Goal: Task Accomplishment & Management: Manage account settings

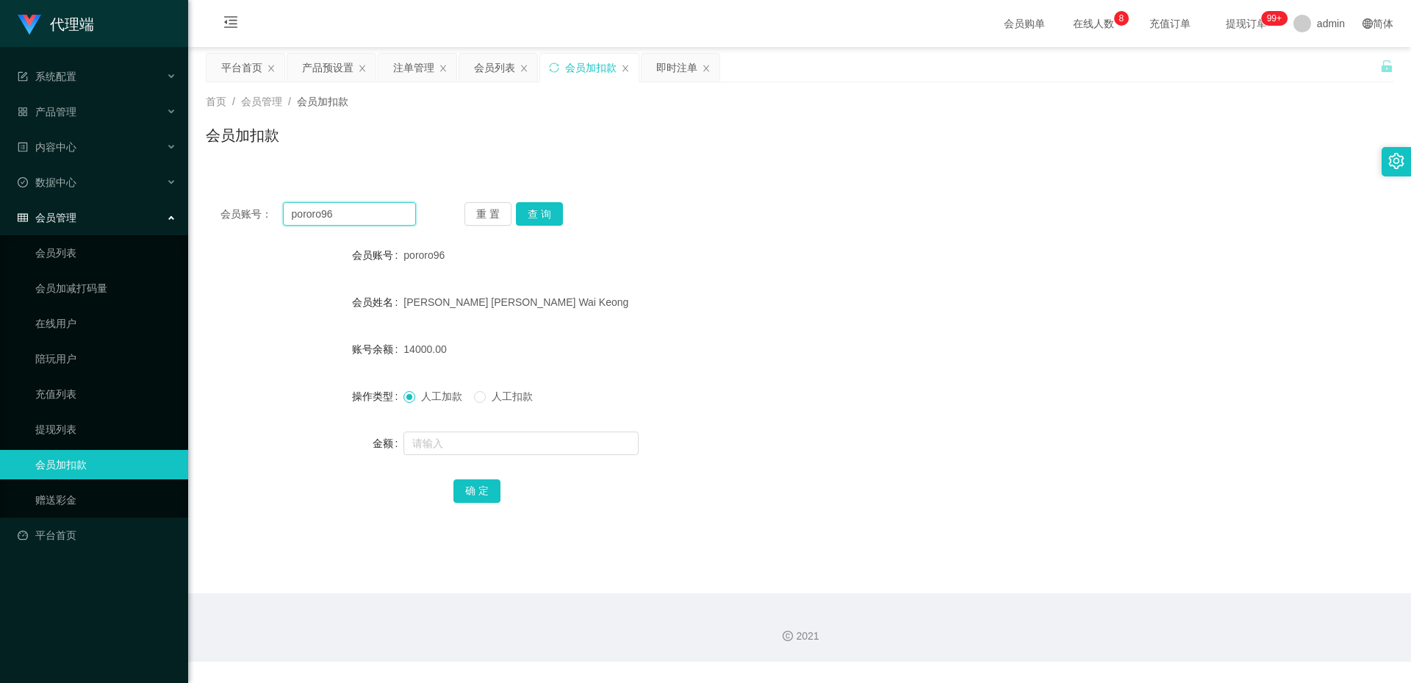
click at [353, 209] on input "pororo96" at bounding box center [349, 214] width 133 height 24
paste input "Jagang"
type input "Jagang"
click at [535, 217] on button "查 询" at bounding box center [539, 214] width 47 height 24
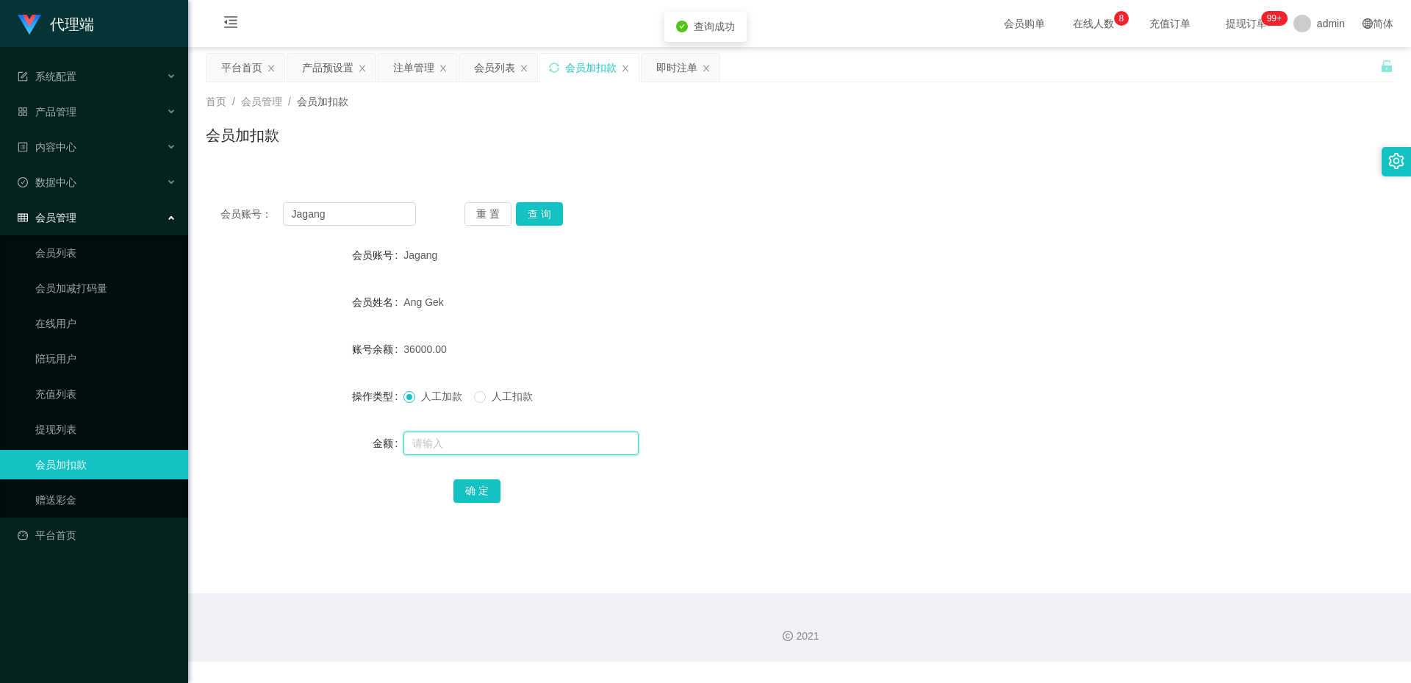
click at [452, 442] on input "text" at bounding box center [520, 443] width 235 height 24
type input "25000"
drag, startPoint x: 463, startPoint y: 441, endPoint x: 265, endPoint y: 465, distance: 199.9
click at [265, 465] on form "会员账号 Jagang 会员姓名 Ang Gek 账号余额 36000.00 操作类型 人工加款 人工扣款 金额 25000 确 定" at bounding box center [799, 372] width 1187 height 265
click at [68, 400] on link "充值列表" at bounding box center [105, 393] width 141 height 29
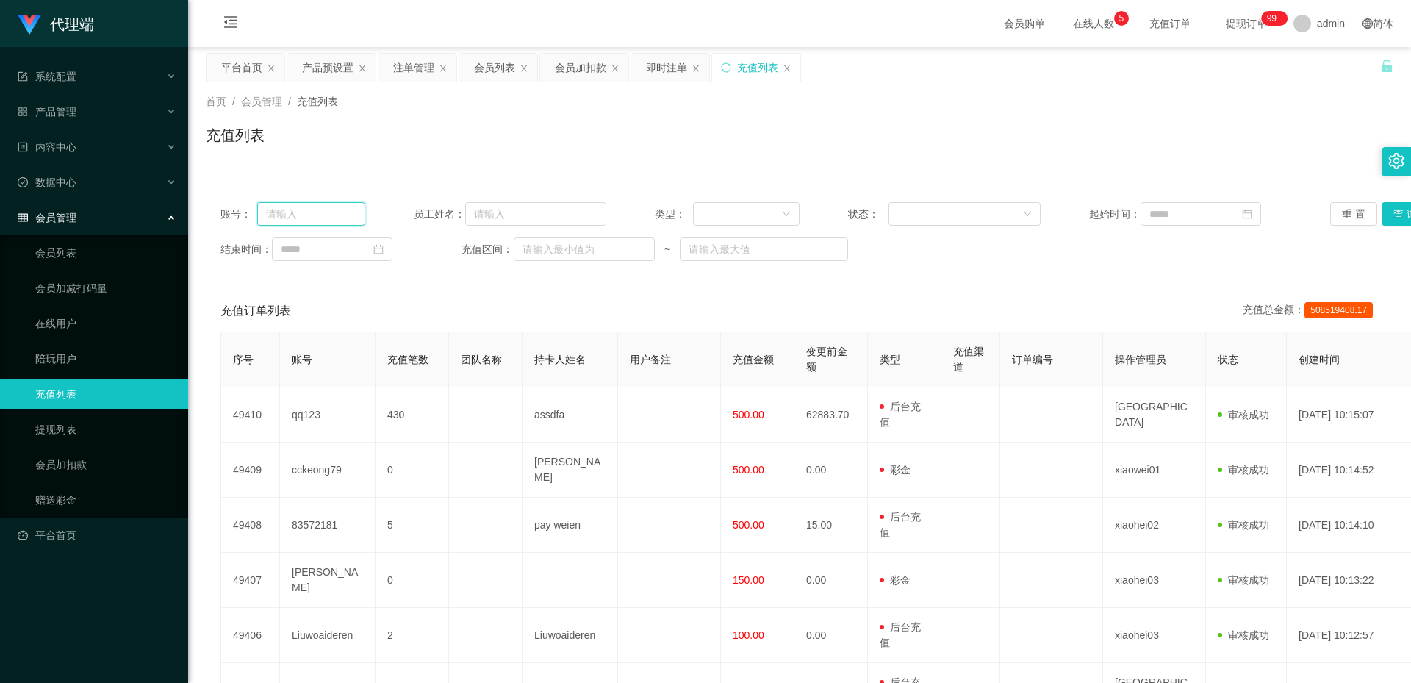
click at [343, 217] on input "text" at bounding box center [311, 214] width 108 height 24
paste input "Jagang"
type input "Jagang"
click at [1392, 212] on button "查 询" at bounding box center [1404, 214] width 47 height 24
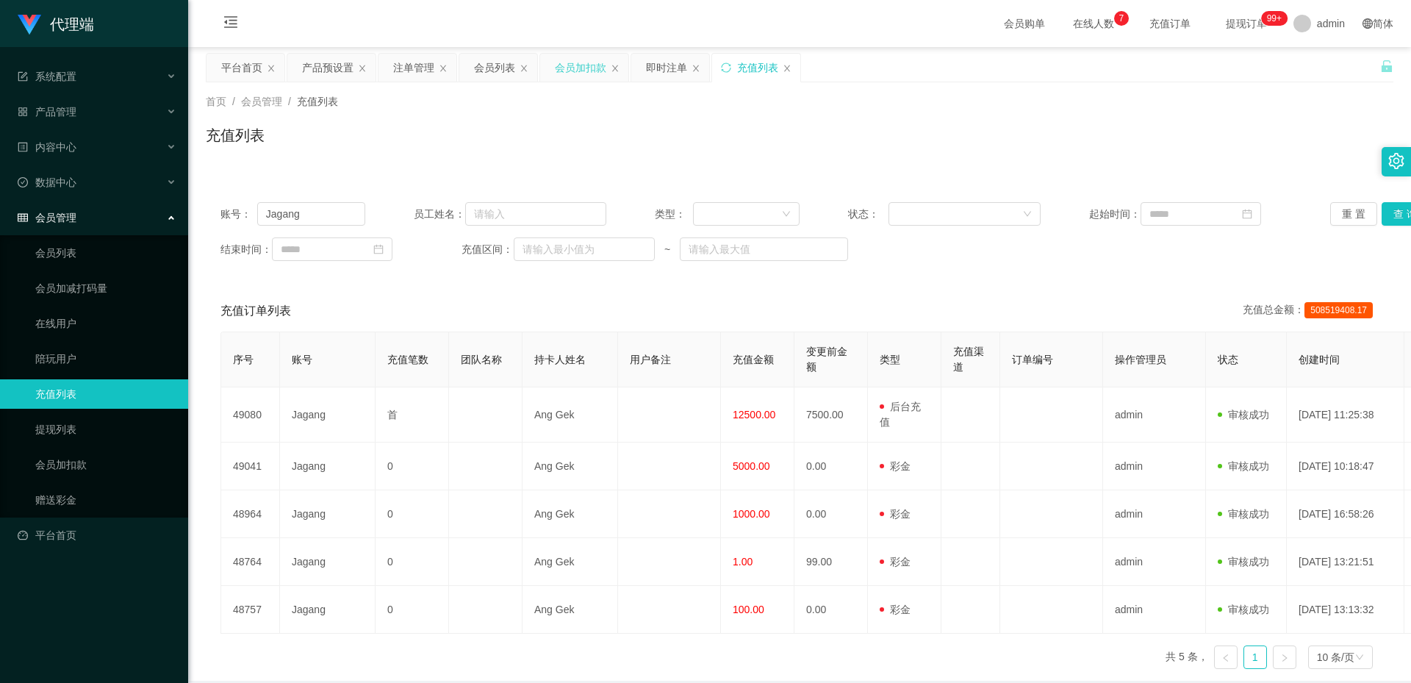
click at [601, 71] on div "会员加扣款" at bounding box center [580, 68] width 51 height 28
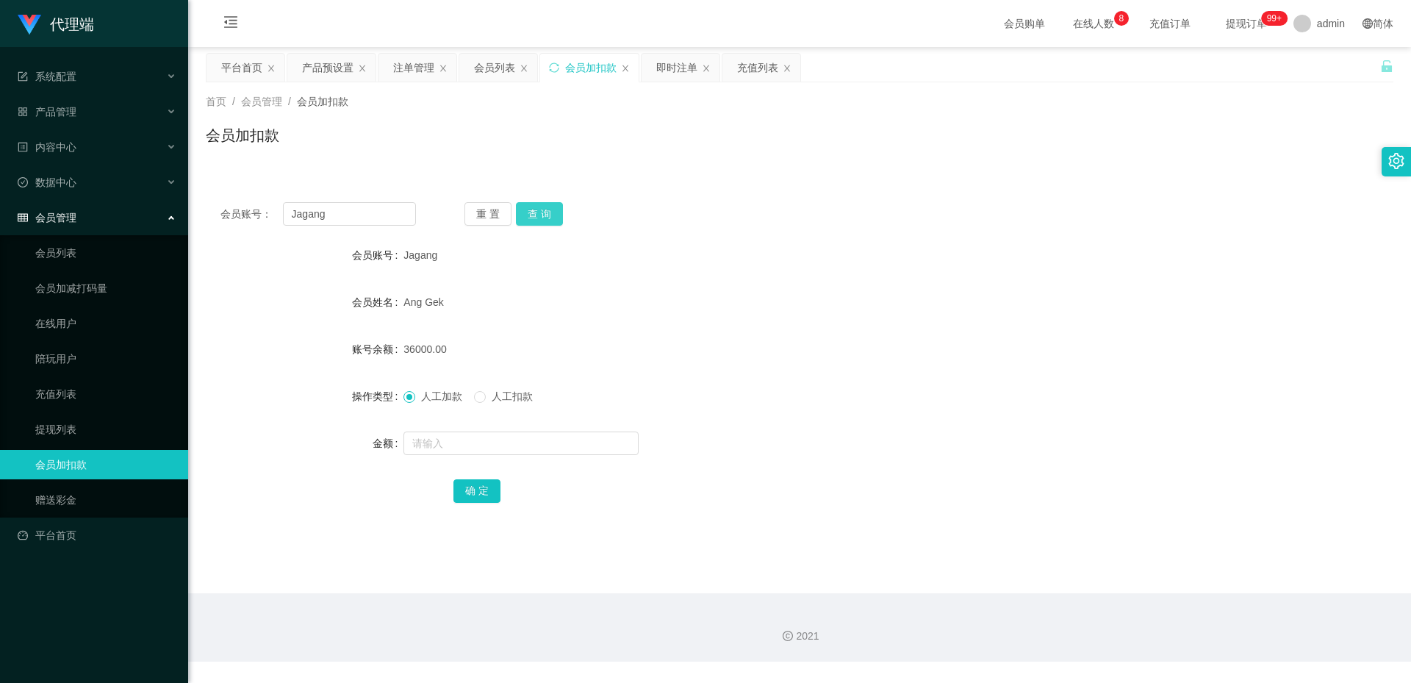
click at [544, 213] on button "查 询" at bounding box center [539, 214] width 47 height 24
click at [431, 447] on input "text" at bounding box center [520, 443] width 235 height 24
type input "25000"
click at [464, 486] on button "确 定" at bounding box center [476, 491] width 47 height 24
click at [341, 210] on input "Jagang" at bounding box center [349, 214] width 133 height 24
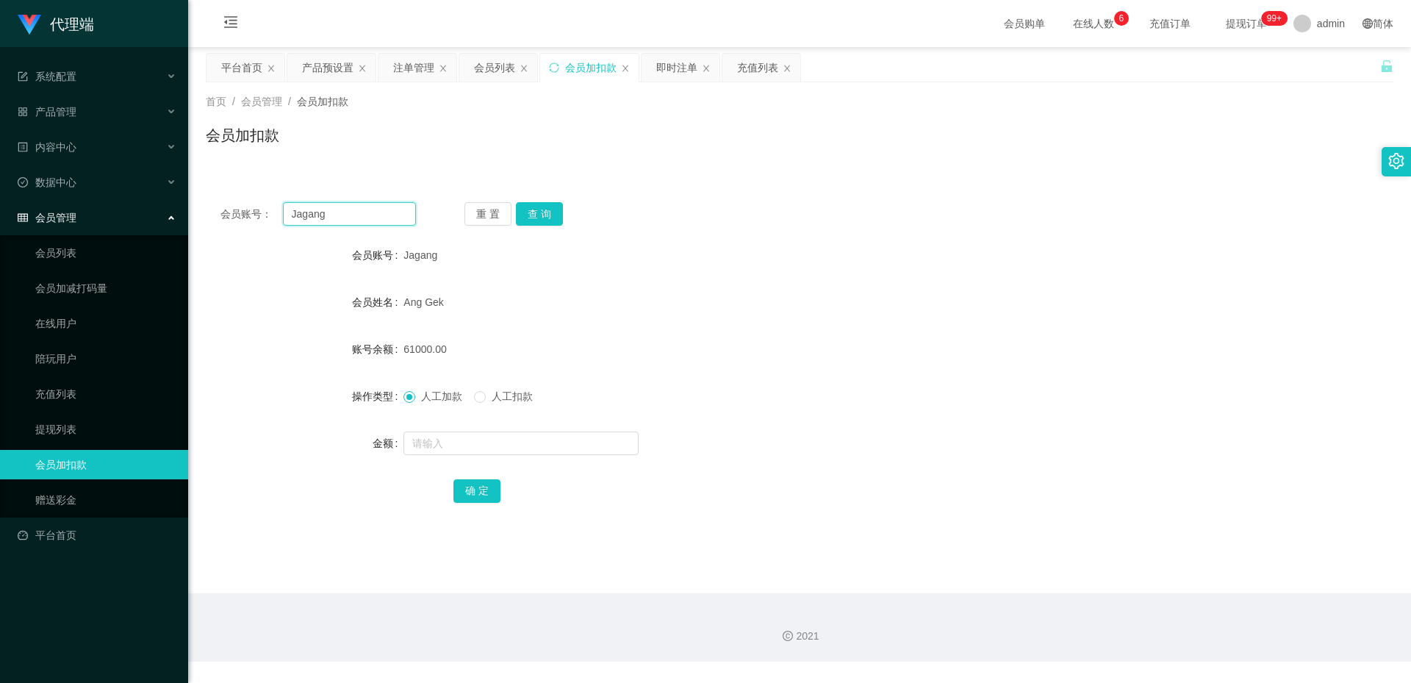
click at [337, 210] on input "Jagang" at bounding box center [349, 214] width 133 height 24
click at [507, 66] on div "会员列表" at bounding box center [494, 68] width 41 height 28
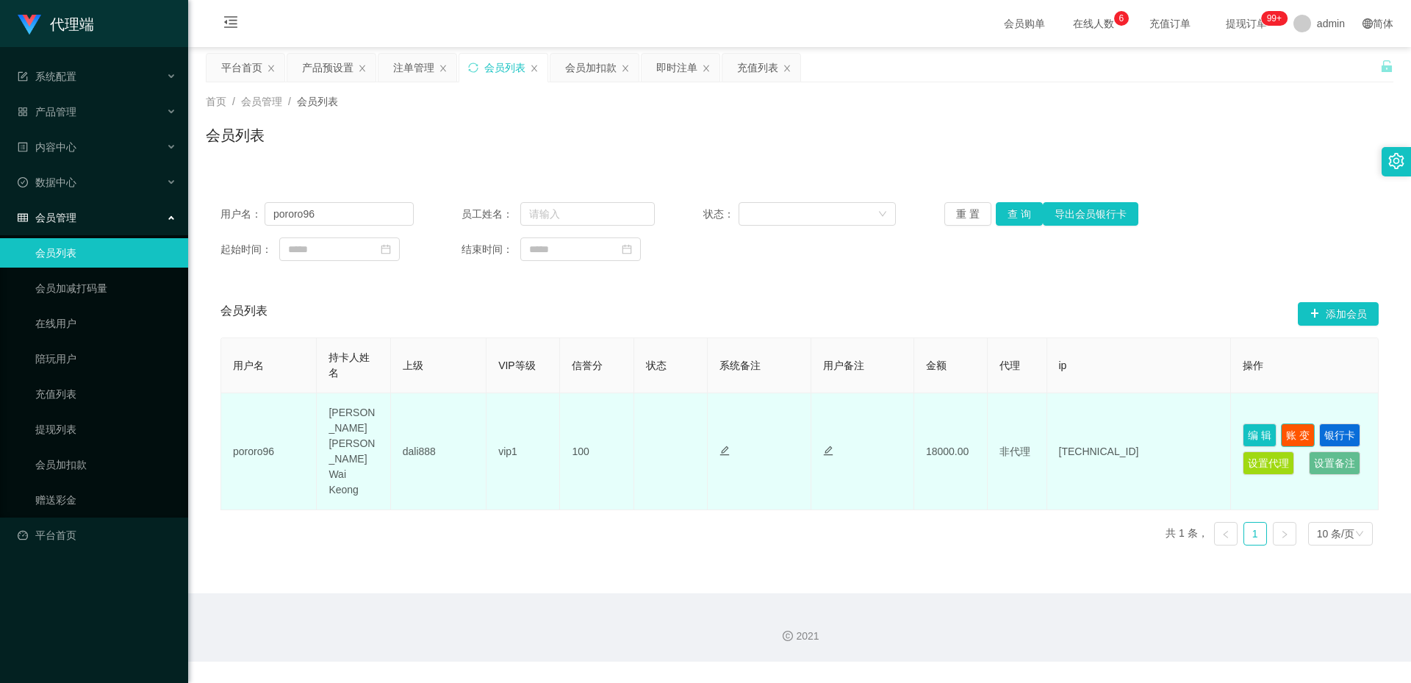
click at [1291, 423] on button "账 变" at bounding box center [1298, 435] width 34 height 24
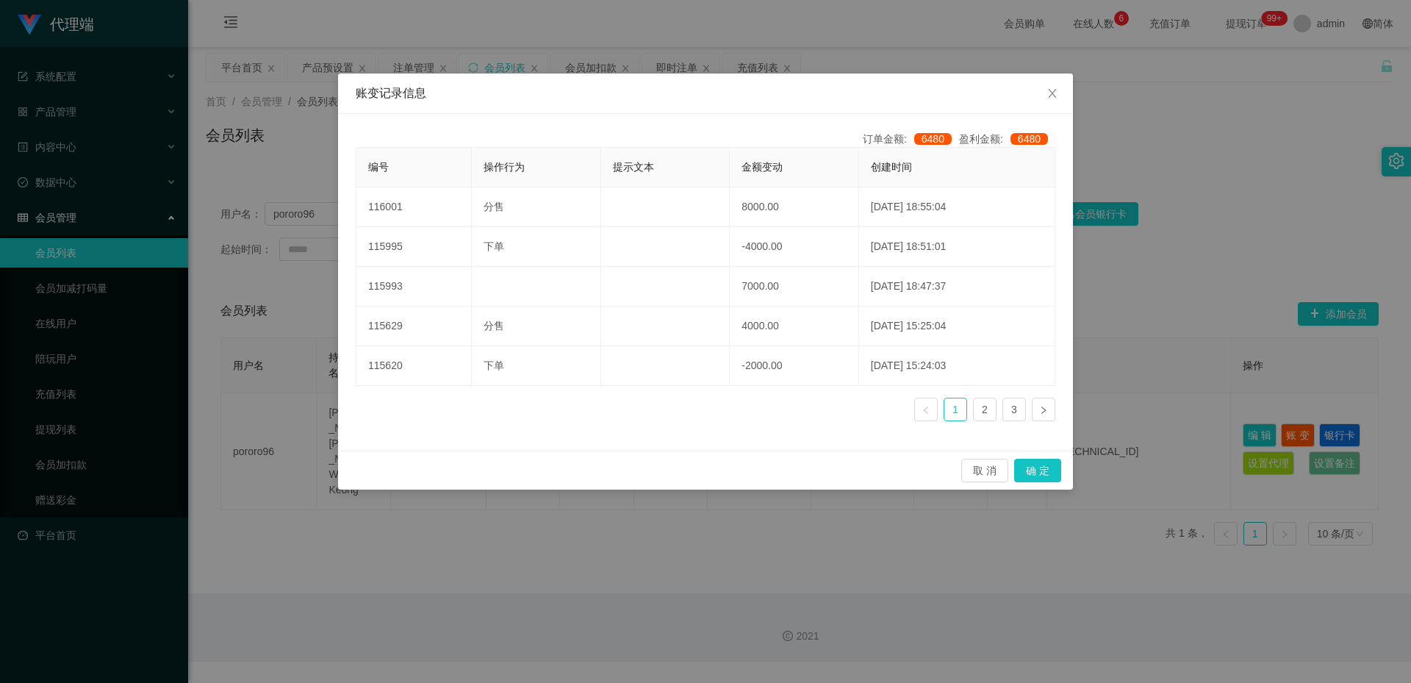
drag, startPoint x: 1132, startPoint y: 314, endPoint x: 1123, endPoint y: 317, distance: 8.6
click at [1132, 314] on div "账变记录信息 订单金额: 6480 盈利金额: 6480 编号 操作行为 提示文本 金额变动 创建时间 116001 分售 8000.00 [DATE] 18…" at bounding box center [705, 341] width 1411 height 683
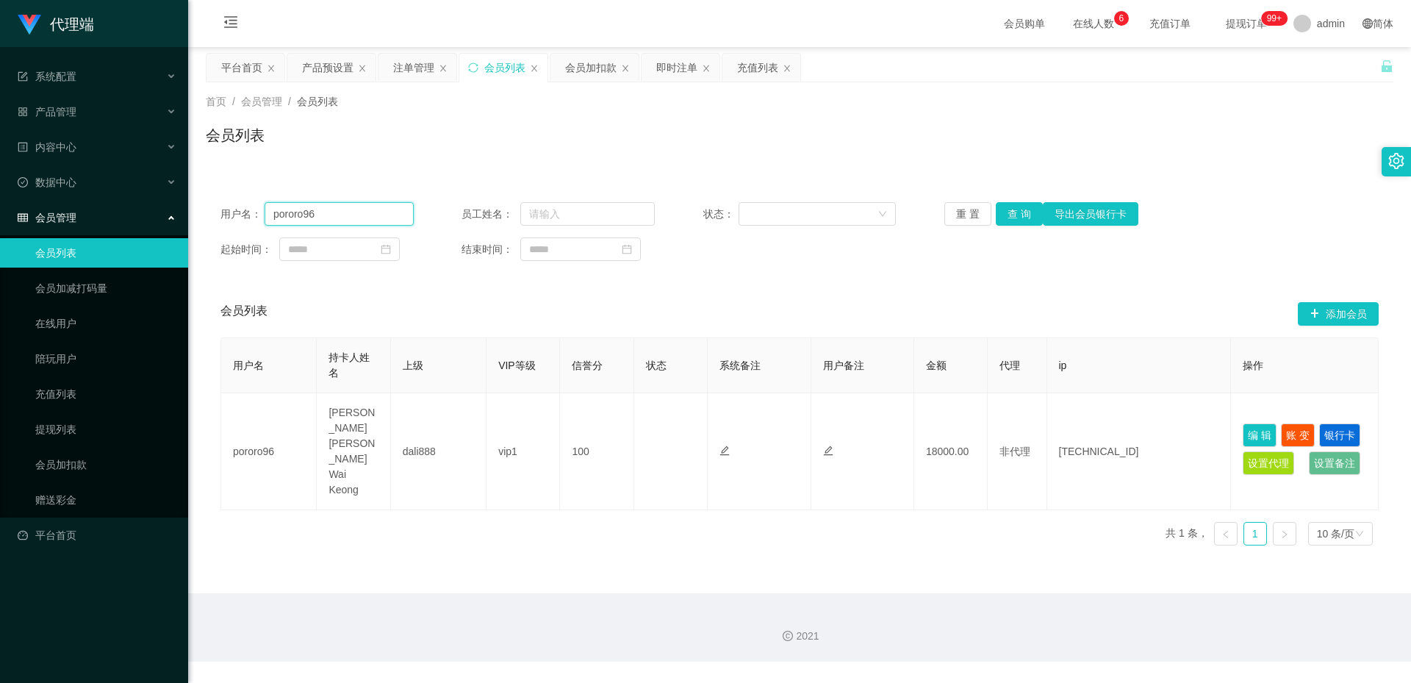
click at [353, 214] on input "pororo96" at bounding box center [339, 214] width 149 height 24
paste input "Jagang"
type input "Jagang"
click at [1010, 215] on button "查 询" at bounding box center [1019, 214] width 47 height 24
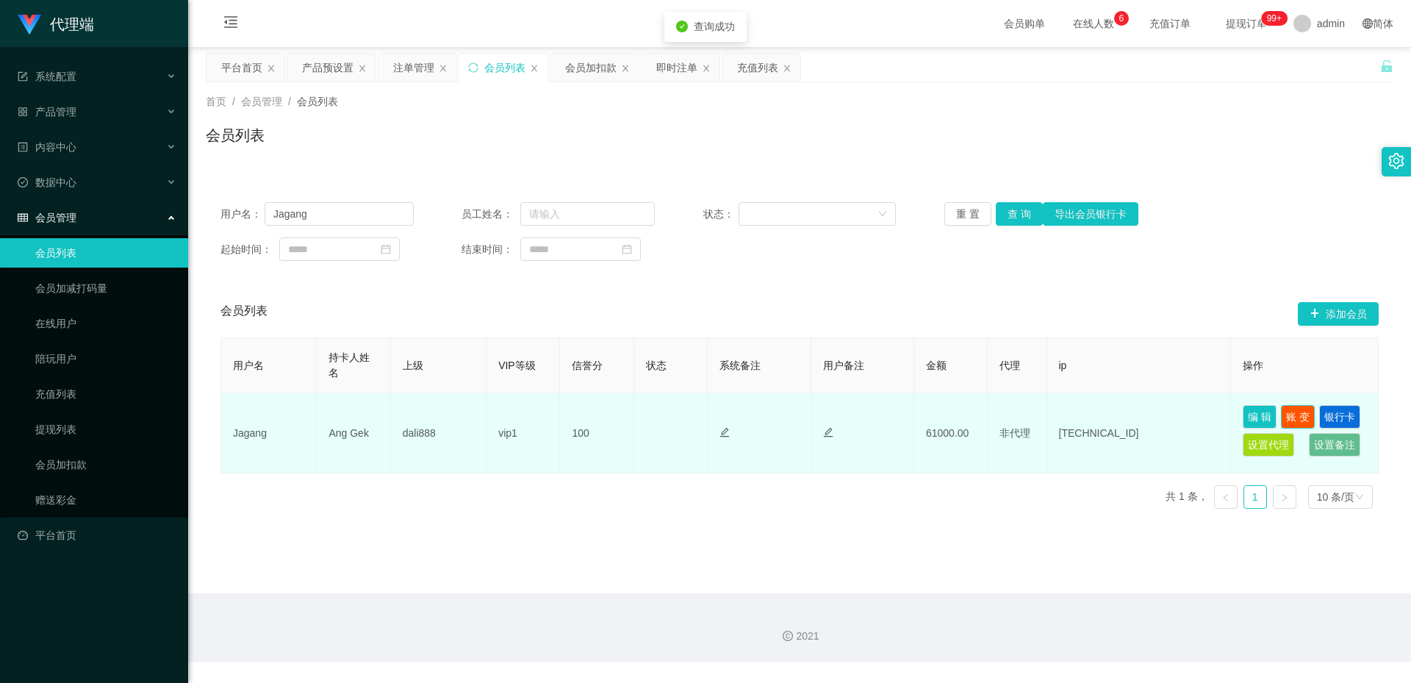
click at [1293, 411] on button "账 变" at bounding box center [1298, 417] width 34 height 24
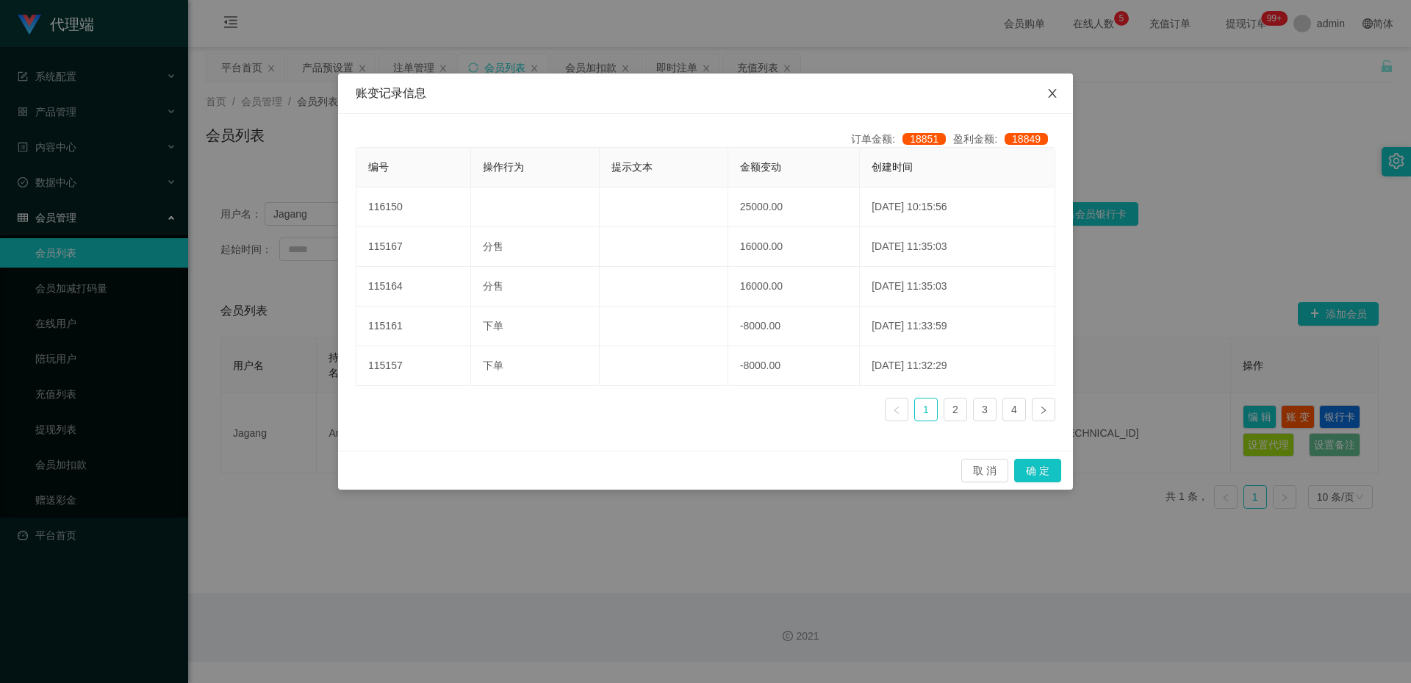
click at [1040, 89] on span "Close" at bounding box center [1052, 93] width 41 height 41
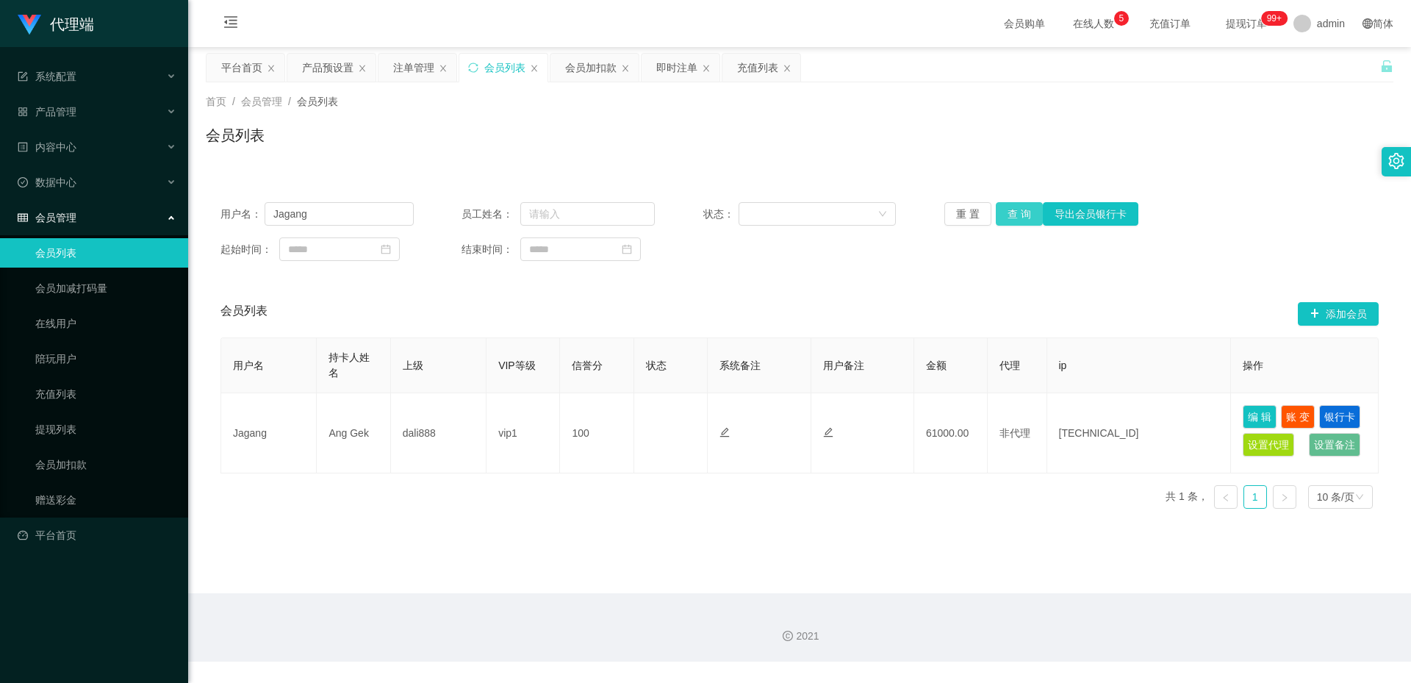
click at [1019, 214] on button "查 询" at bounding box center [1019, 214] width 47 height 24
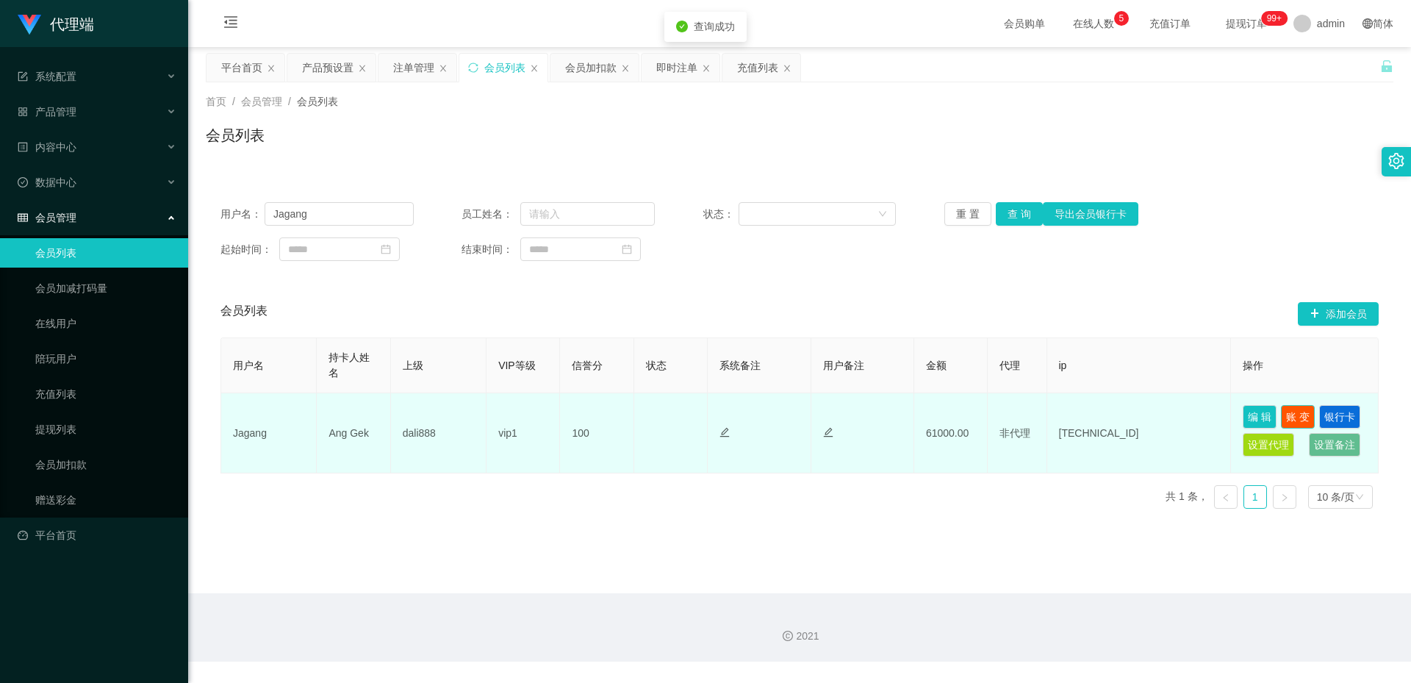
click at [1307, 418] on button "账 变" at bounding box center [1298, 417] width 34 height 24
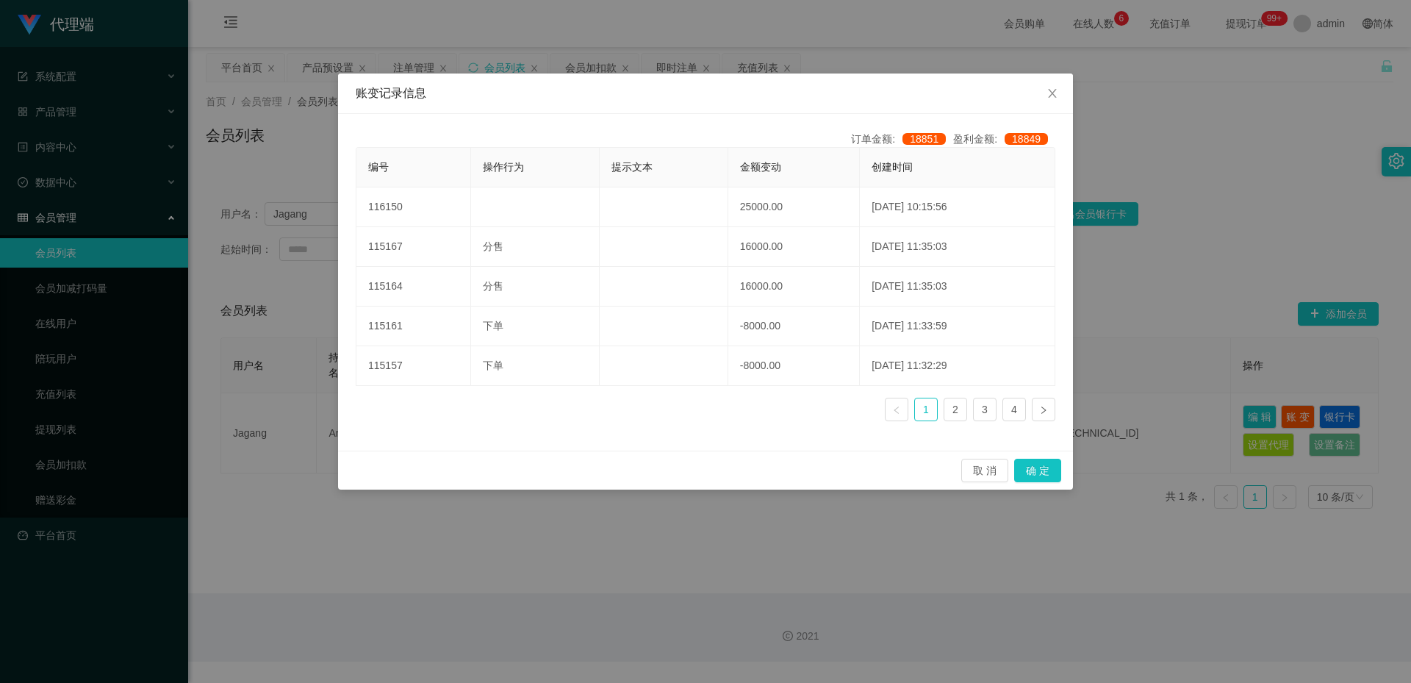
click at [1125, 359] on div "账变记录信息 订单金额: 18851 盈利金额: 18849 编号 操作行为 提示文本 金额变动 创建时间 116150 25000.00 [DATE] 10…" at bounding box center [705, 341] width 1411 height 683
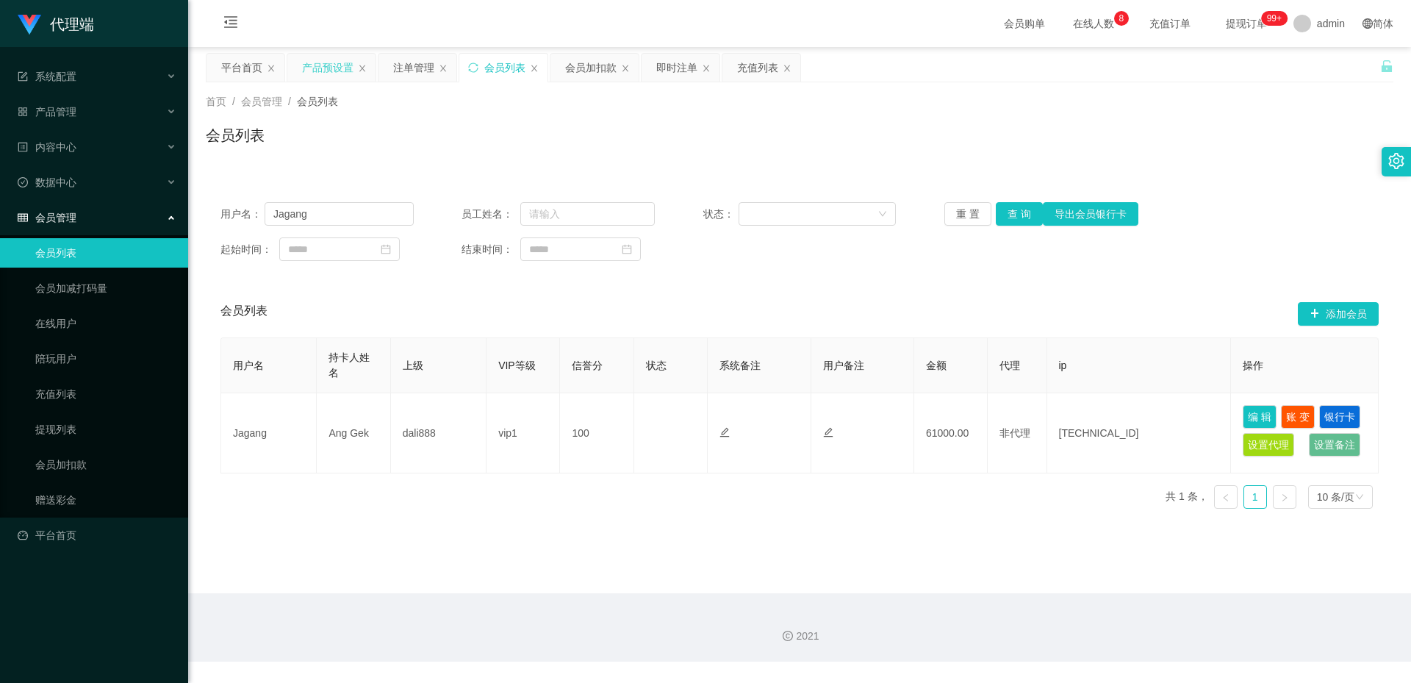
click at [341, 71] on div "产品预设置" at bounding box center [327, 68] width 51 height 28
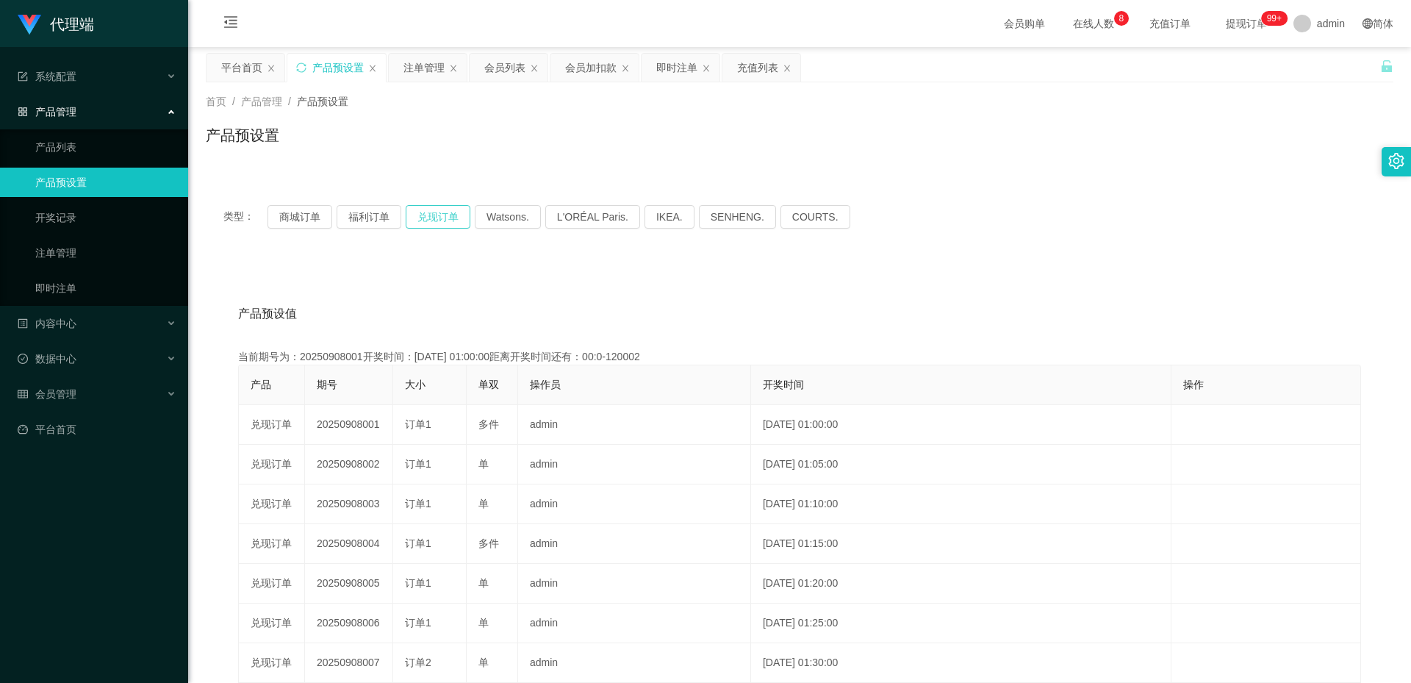
click at [411, 214] on button "兑现订单" at bounding box center [438, 217] width 65 height 24
click at [442, 214] on button "兑现订单" at bounding box center [438, 217] width 65 height 24
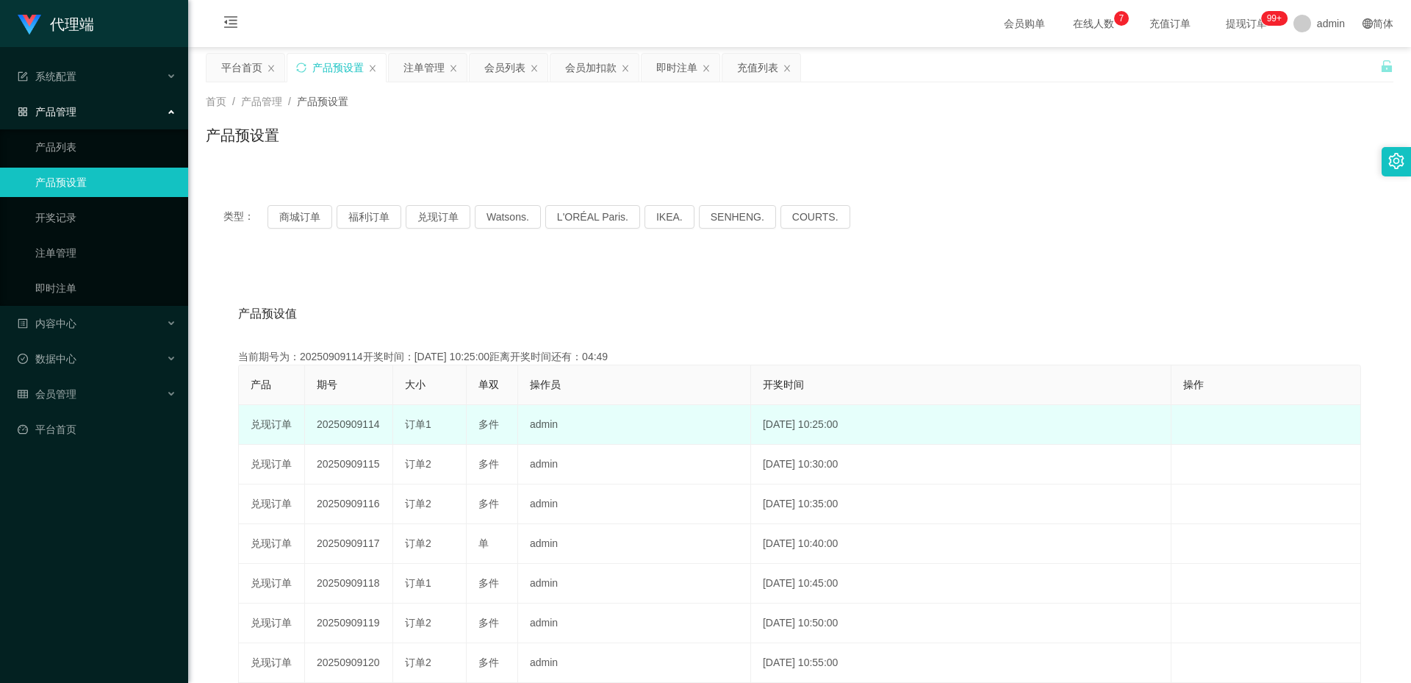
click at [356, 423] on td "20250909114" at bounding box center [349, 425] width 88 height 40
copy td "20250909114"
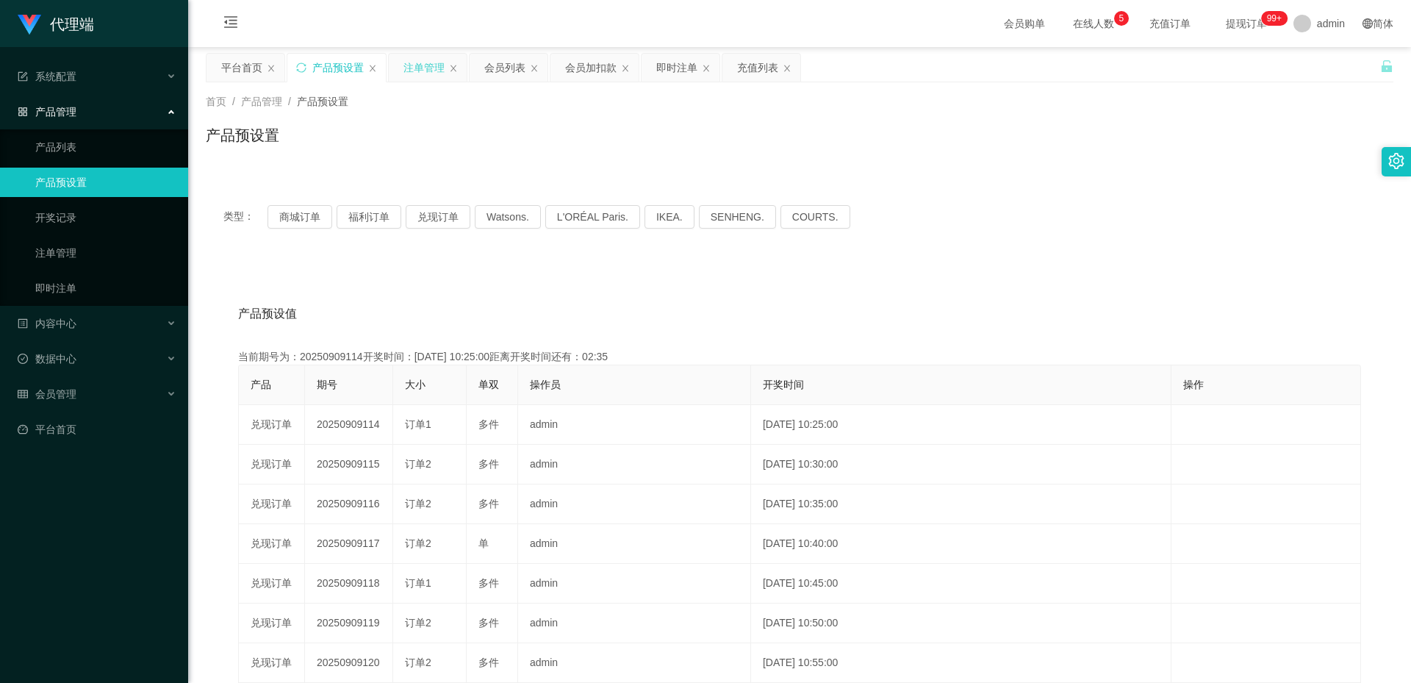
click at [406, 64] on div "注单管理" at bounding box center [423, 68] width 41 height 28
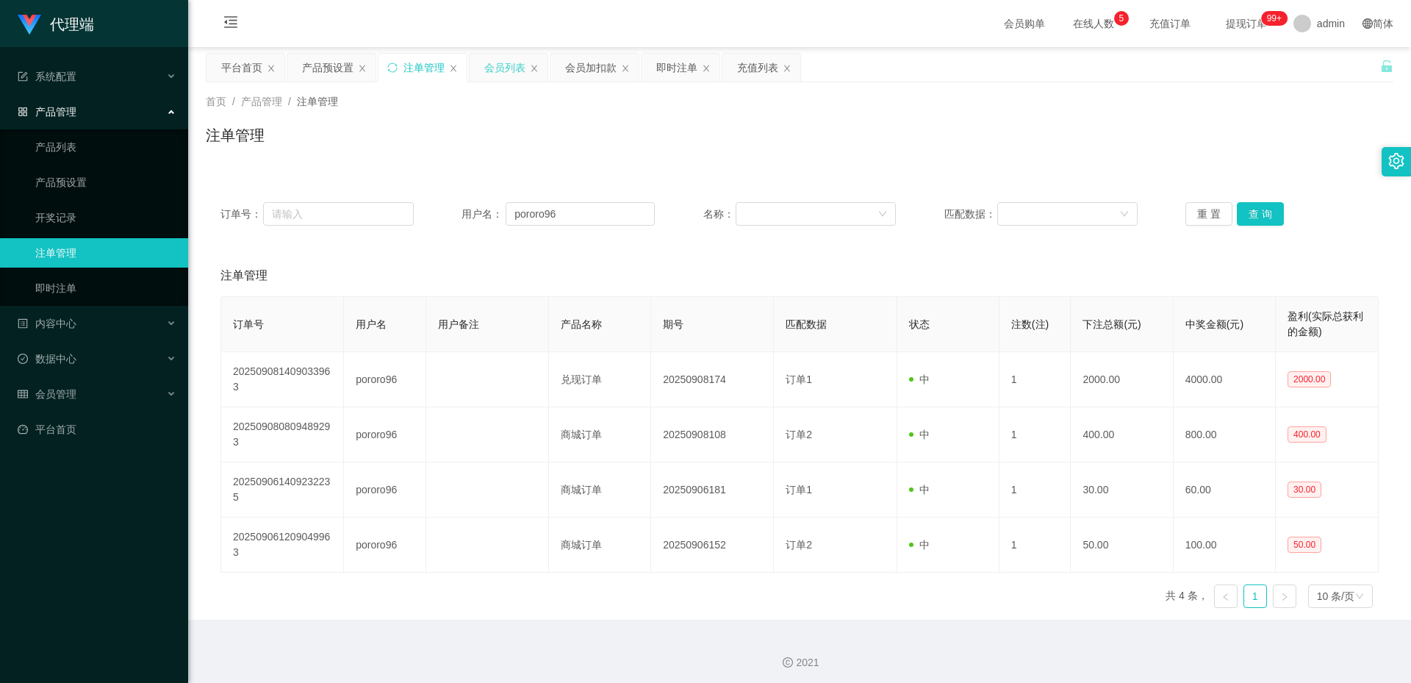
click at [503, 61] on div "会员列表" at bounding box center [504, 68] width 41 height 28
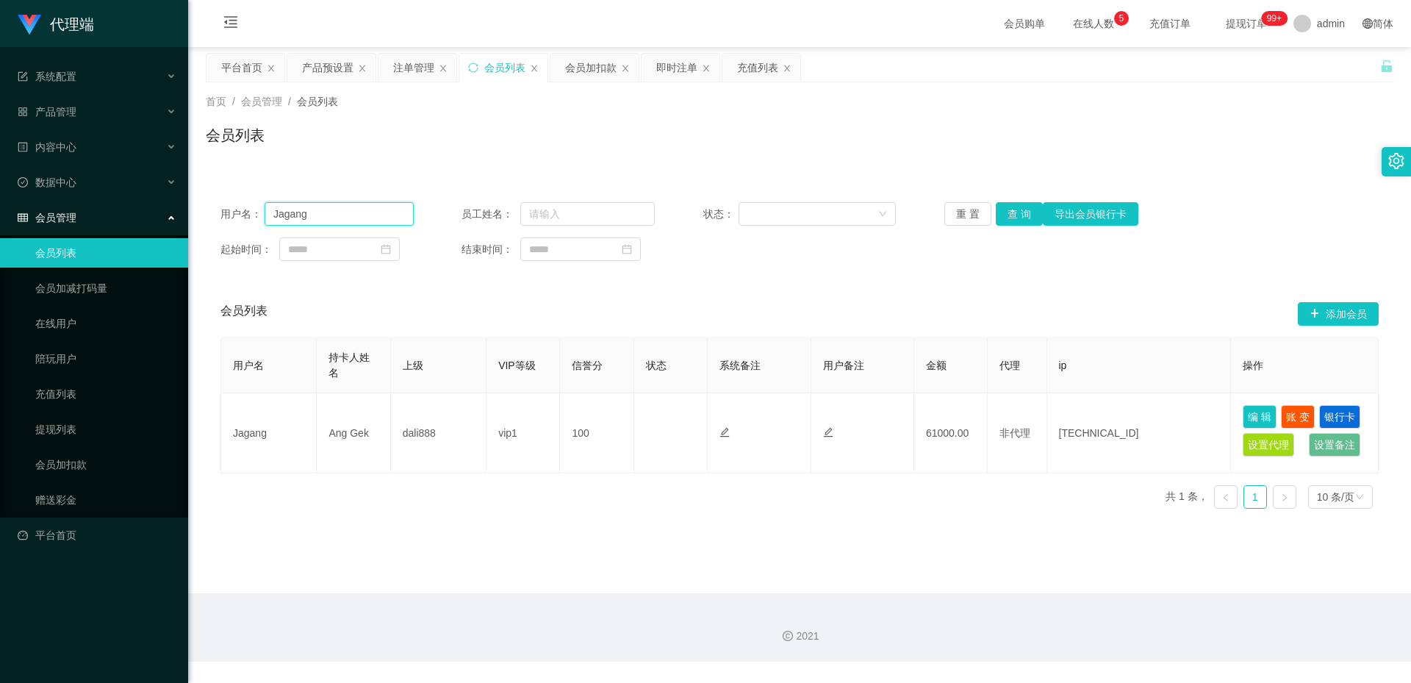
click at [357, 212] on input "Jagang" at bounding box center [339, 214] width 149 height 24
click at [418, 62] on div "注单管理" at bounding box center [413, 68] width 41 height 28
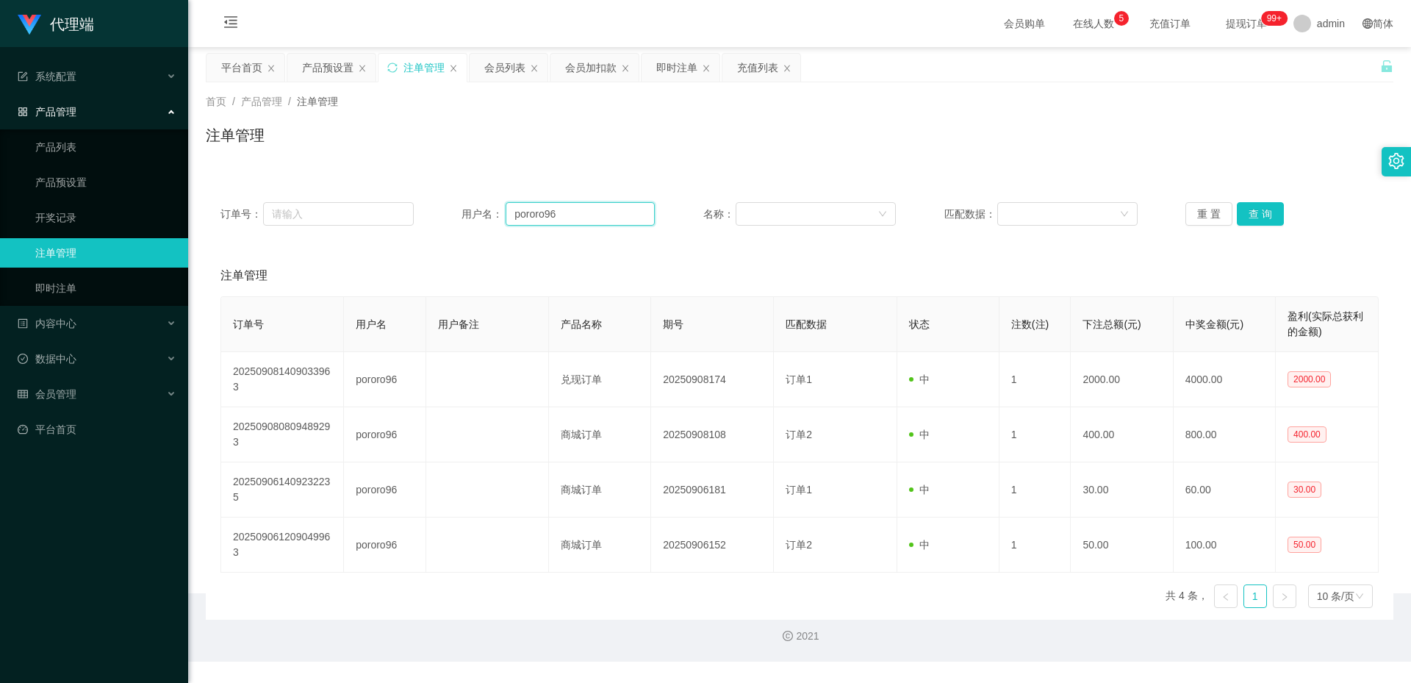
click at [530, 209] on input "pororo96" at bounding box center [580, 214] width 149 height 24
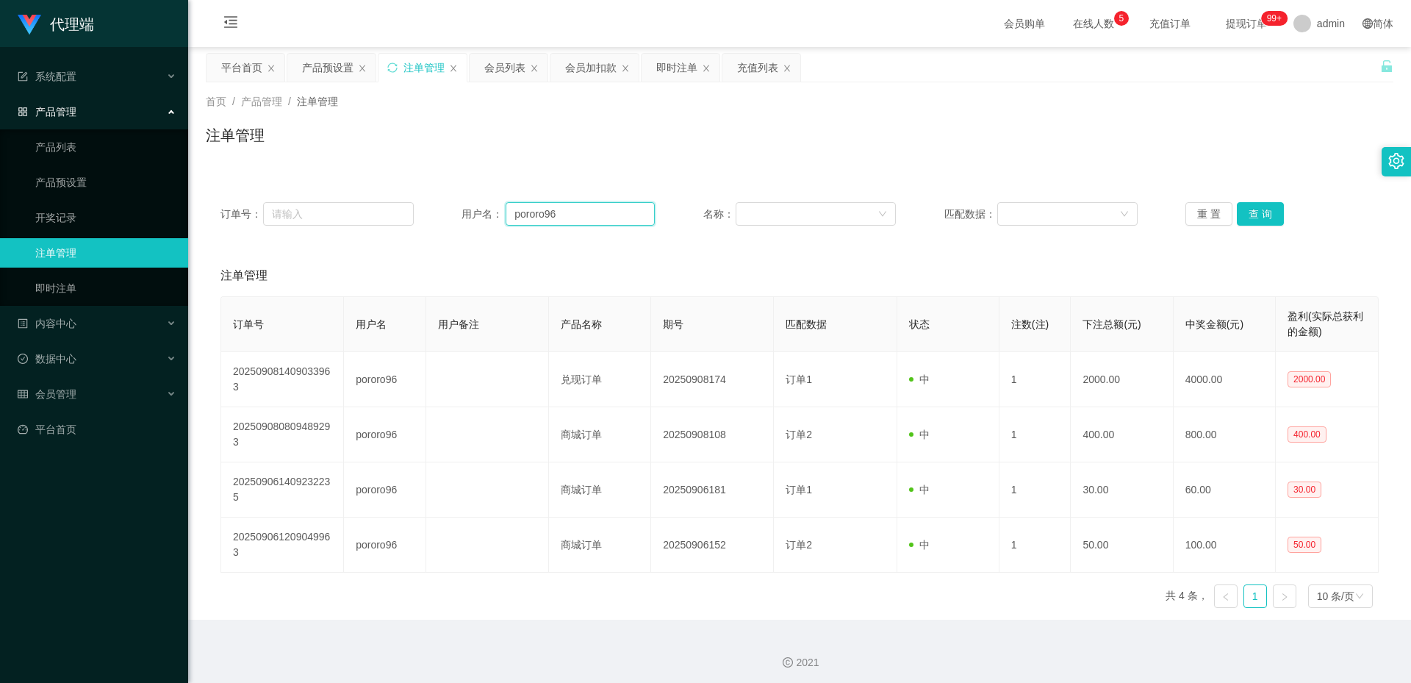
click at [530, 209] on input "pororo96" at bounding box center [580, 214] width 149 height 24
paste input "Jagang"
type input "Jagang"
click at [1257, 209] on button "查 询" at bounding box center [1260, 214] width 47 height 24
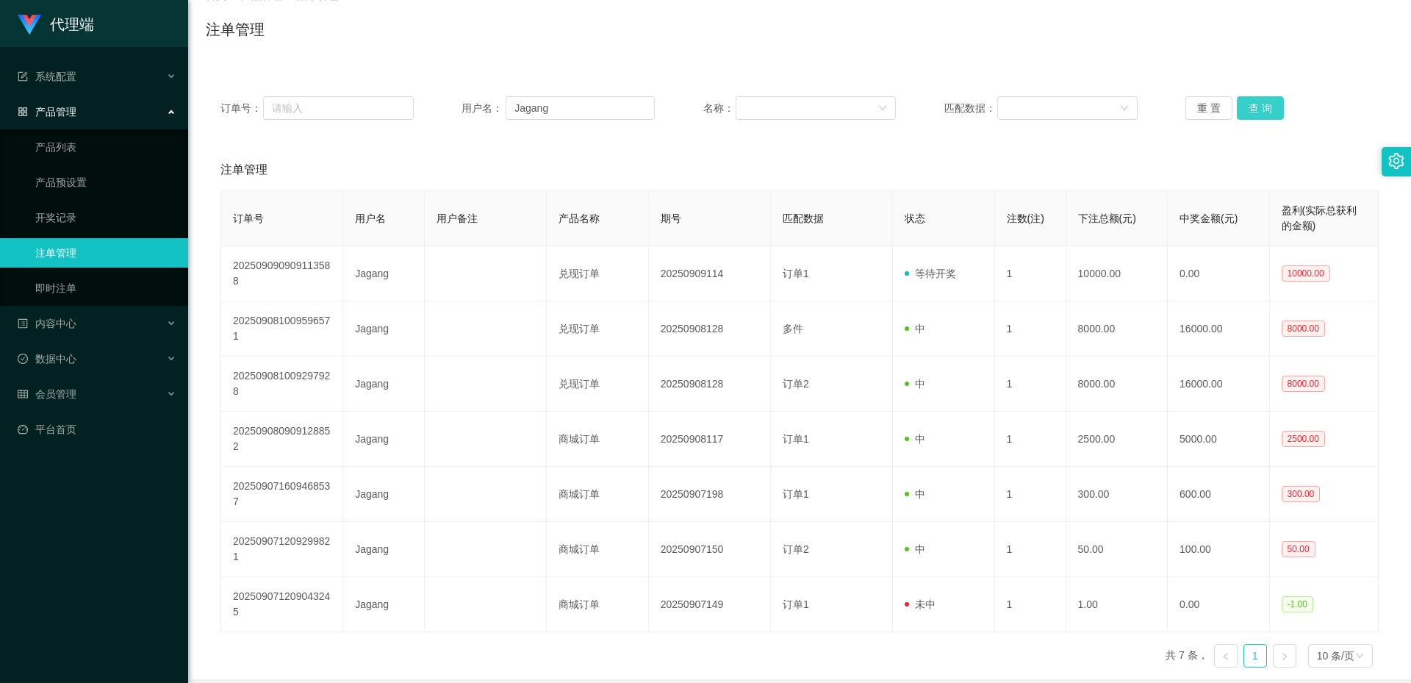
scroll to position [24, 0]
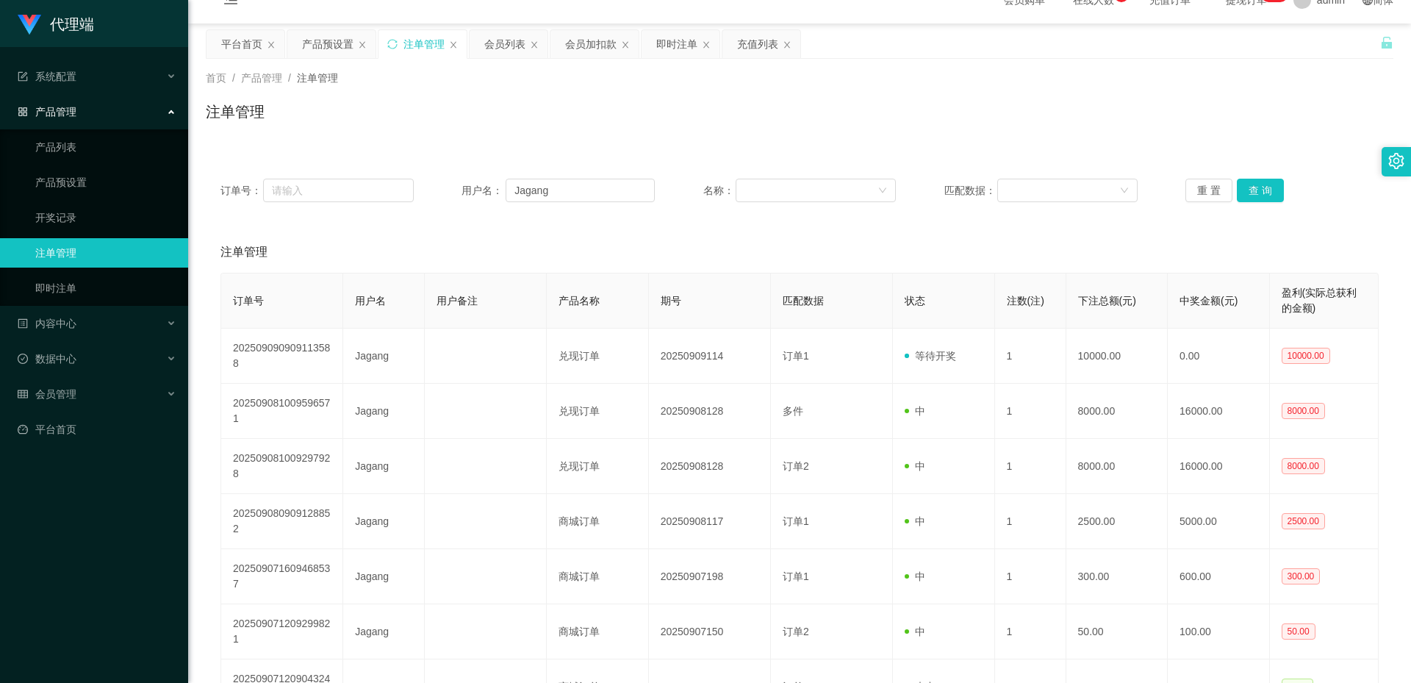
drag, startPoint x: 328, startPoint y: 44, endPoint x: 387, endPoint y: 36, distance: 59.3
click at [328, 44] on div "产品预设置" at bounding box center [327, 44] width 51 height 28
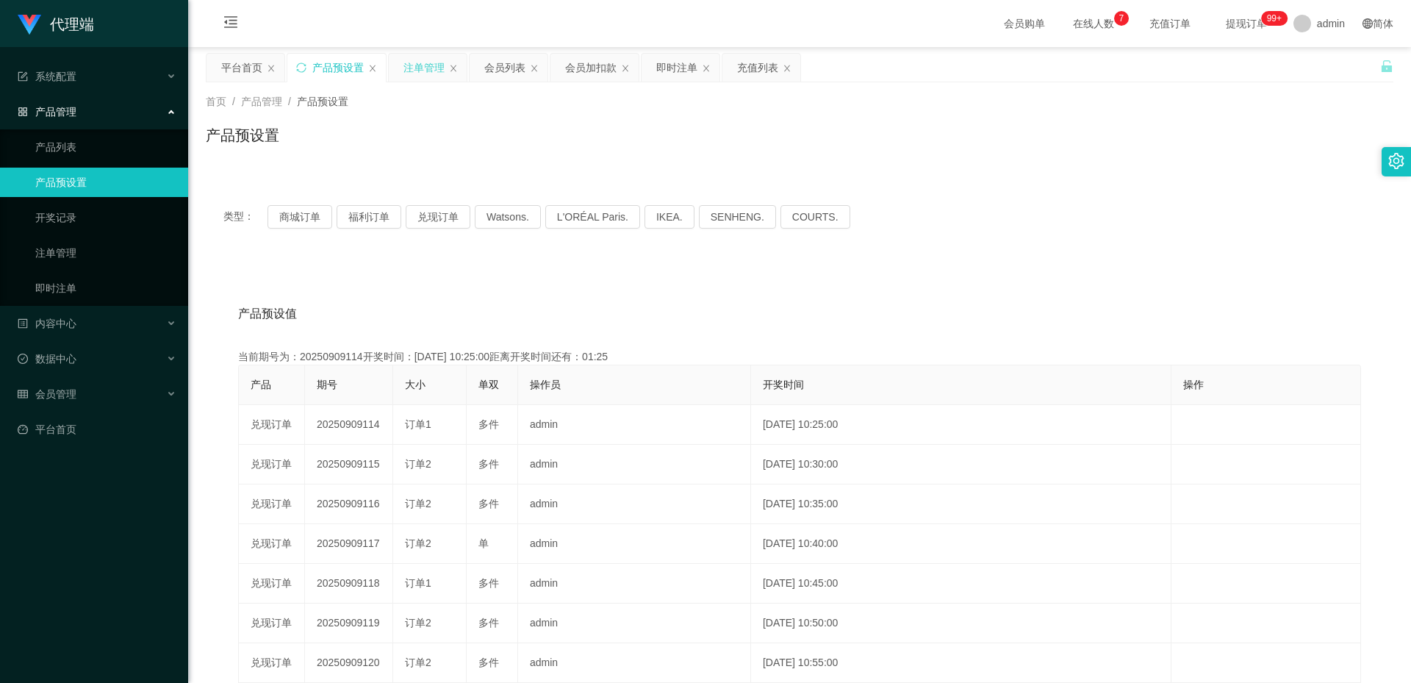
click at [421, 73] on div "注单管理" at bounding box center [423, 68] width 41 height 28
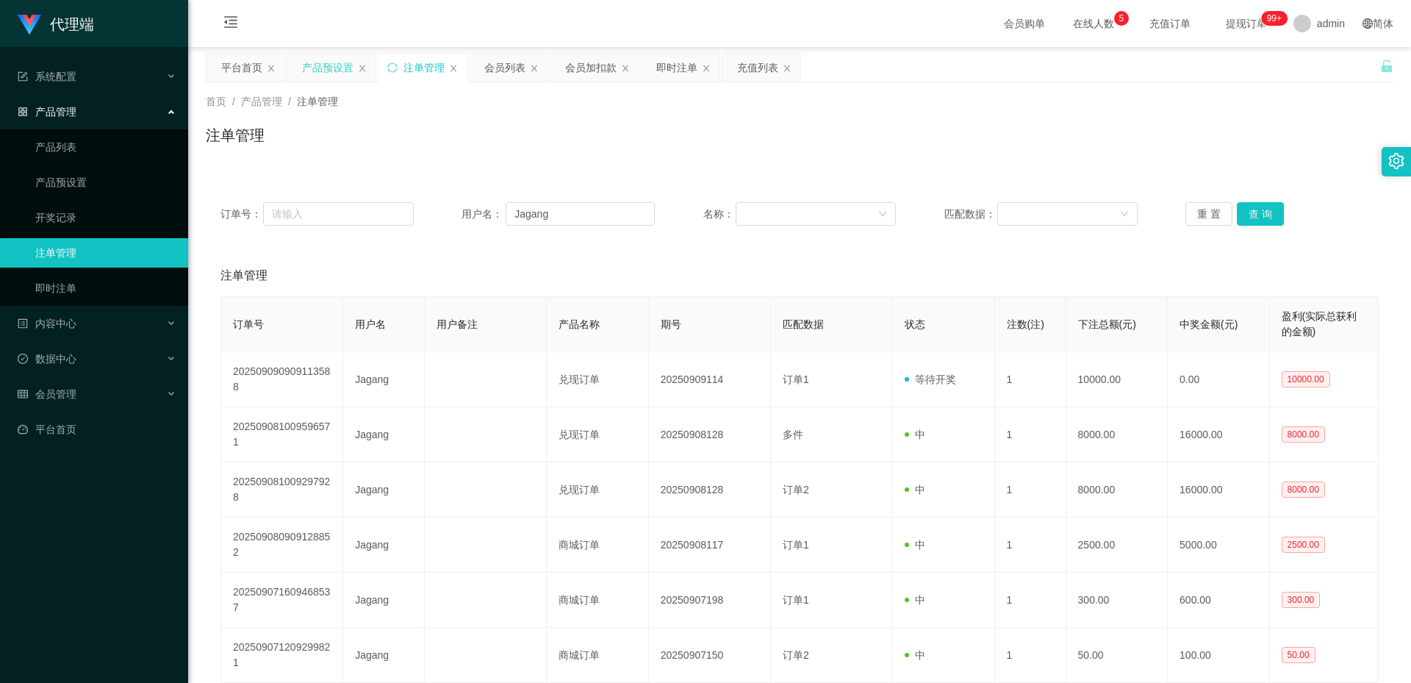
click at [331, 76] on div "产品预设置" at bounding box center [327, 68] width 51 height 28
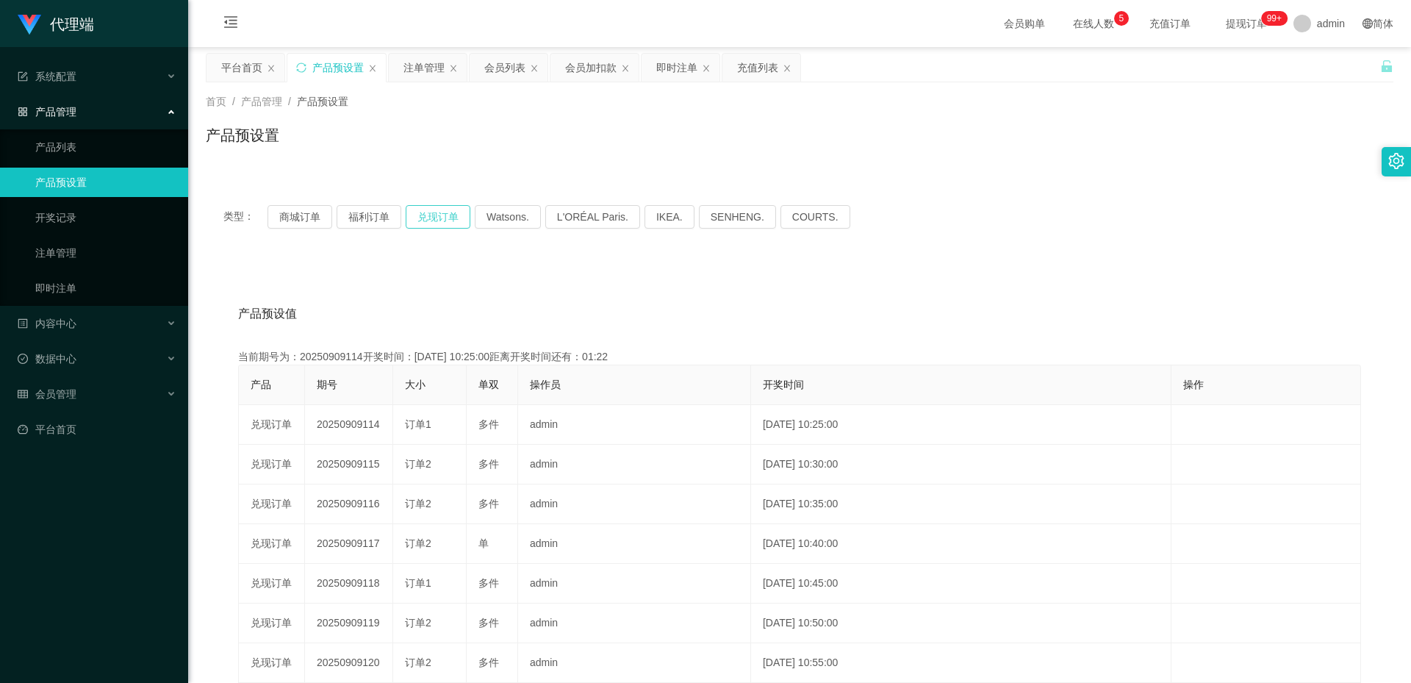
click at [435, 215] on button "兑现订单" at bounding box center [438, 217] width 65 height 24
click at [420, 71] on div "注单管理" at bounding box center [423, 68] width 41 height 28
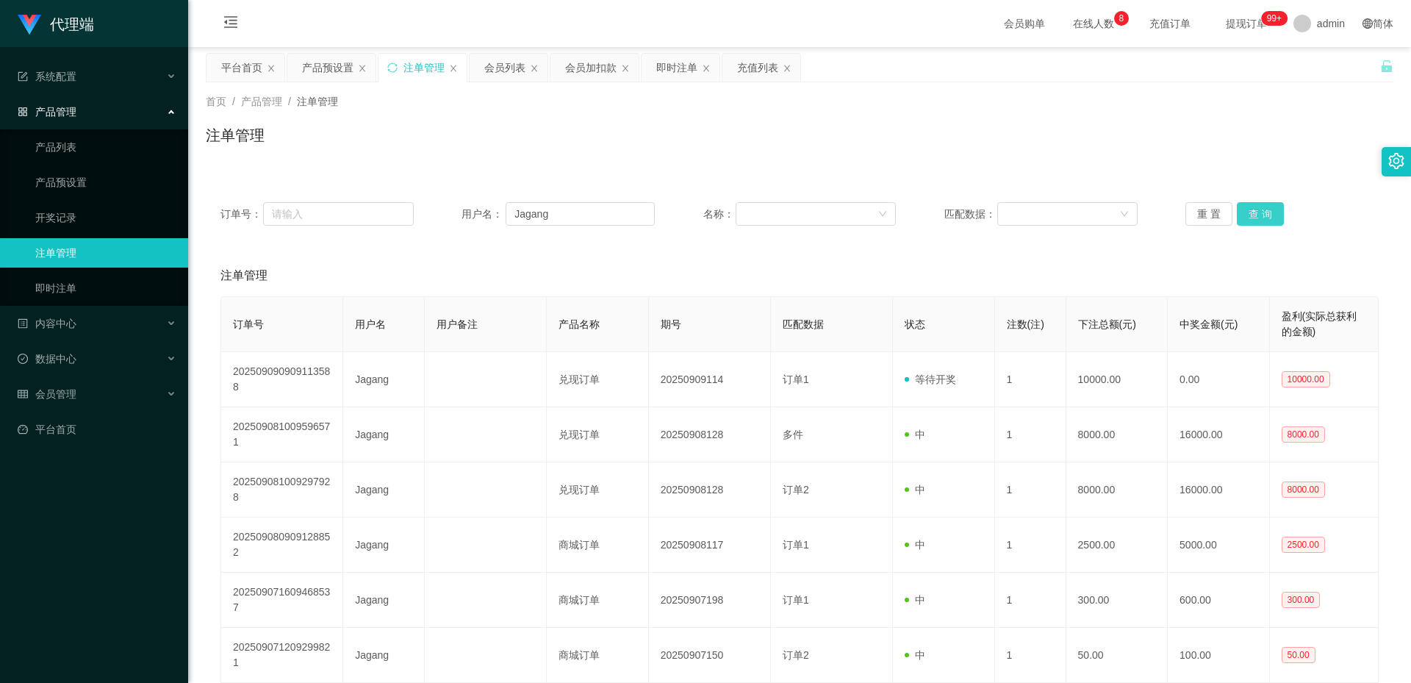
click at [1262, 220] on button "查 询" at bounding box center [1260, 214] width 47 height 24
click at [1257, 206] on button "查 询" at bounding box center [1260, 214] width 47 height 24
click at [486, 57] on div "会员列表" at bounding box center [504, 68] width 41 height 28
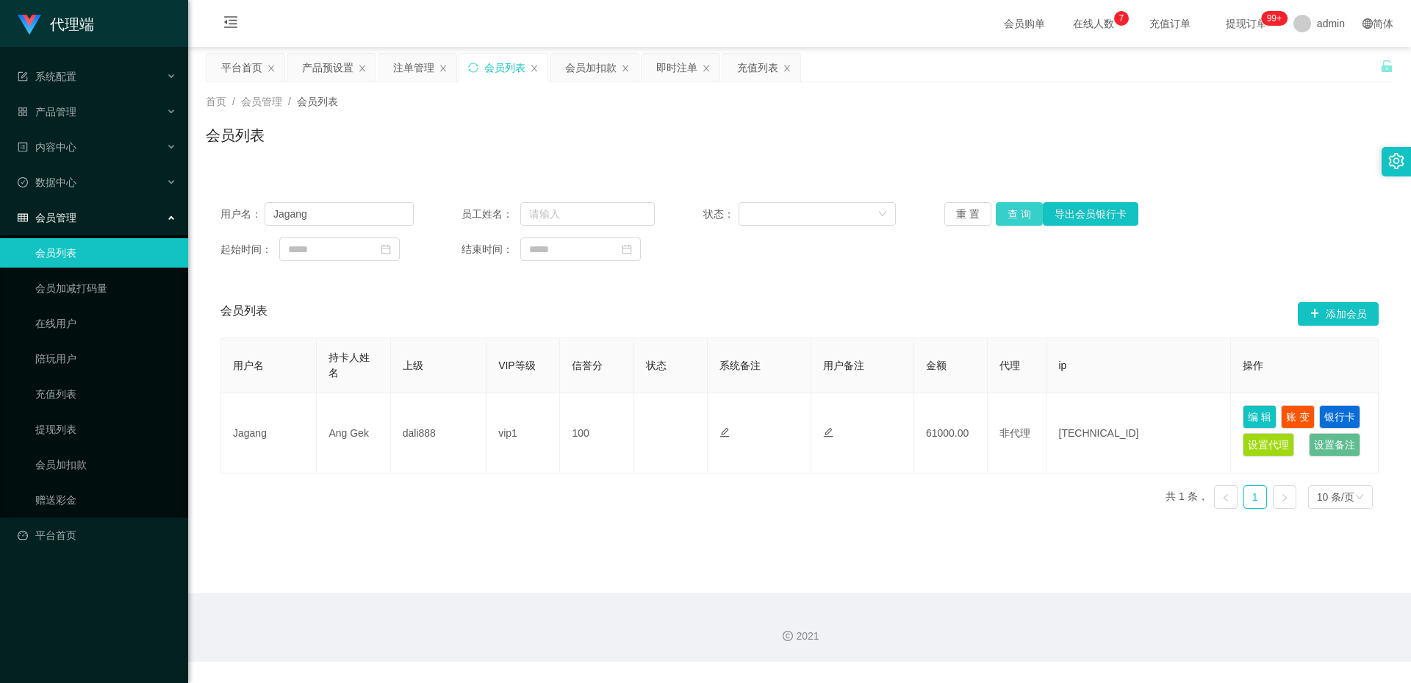
click at [1022, 216] on button "查 询" at bounding box center [1019, 214] width 47 height 24
